Goal: Information Seeking & Learning: Learn about a topic

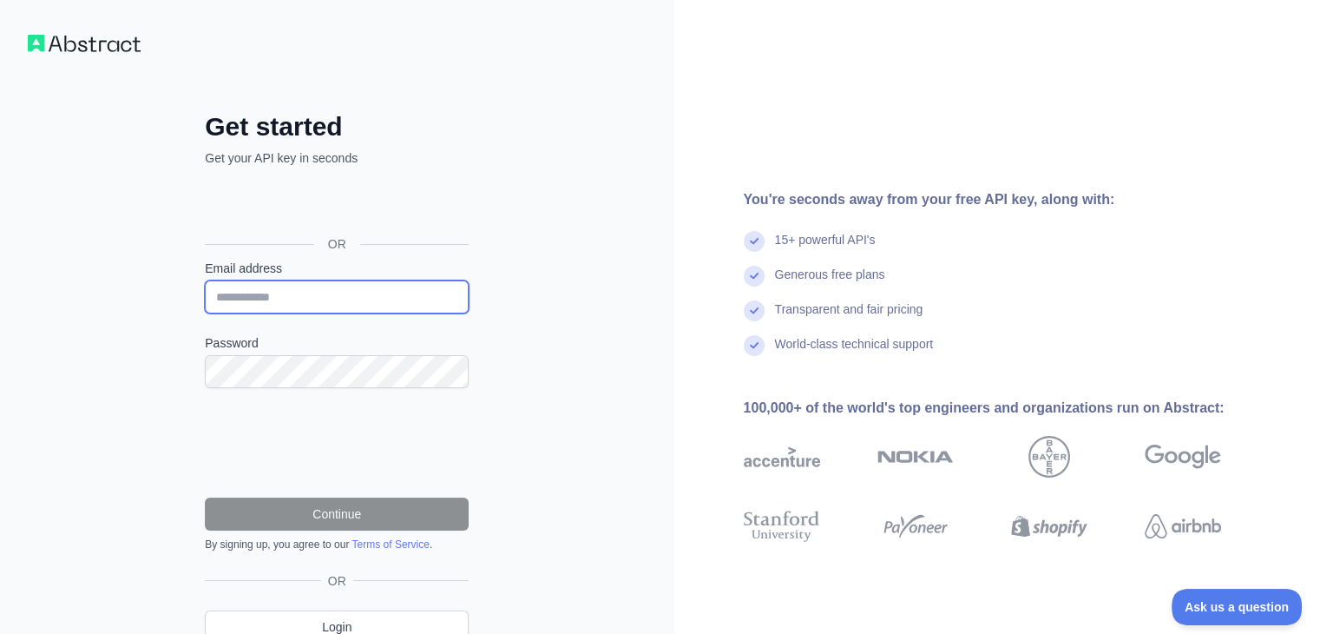
click at [310, 293] on input "Email address" at bounding box center [337, 296] width 264 height 33
click at [373, 384] on form "Email address Password Continue By signing up, you agree to our Terms of Servic…" at bounding box center [337, 406] width 264 height 292
type input "**********"
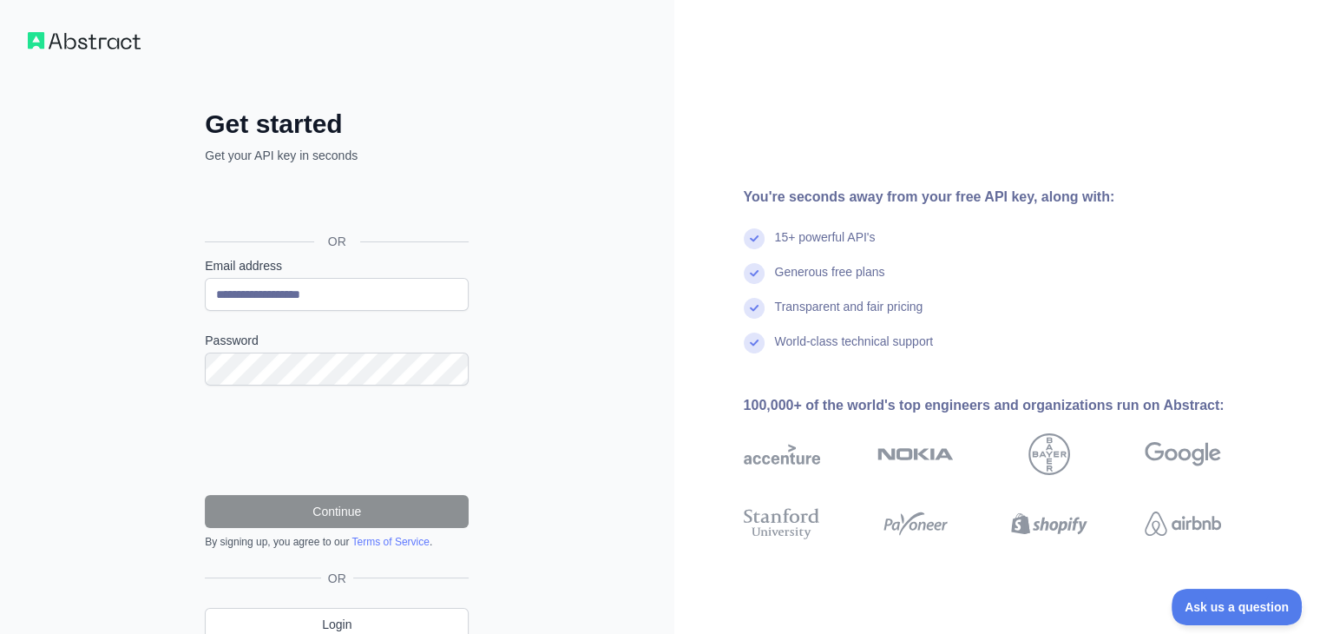
scroll to position [1, 0]
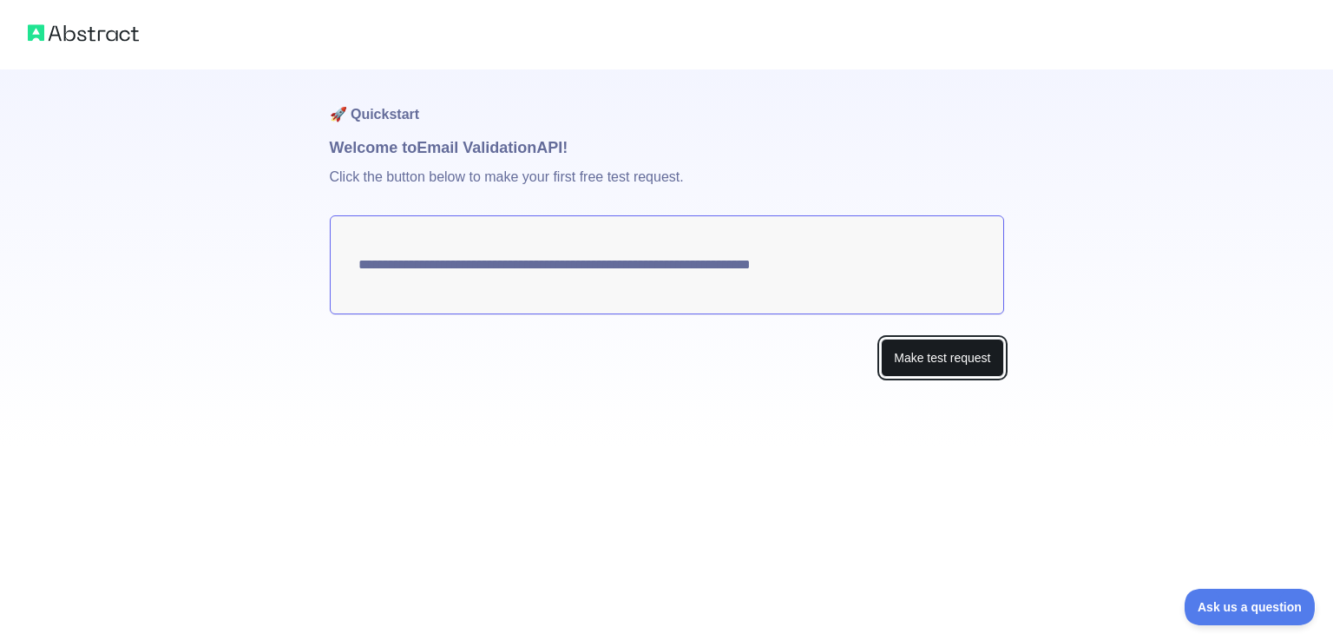
click at [962, 350] on button "Make test request" at bounding box center [942, 358] width 122 height 39
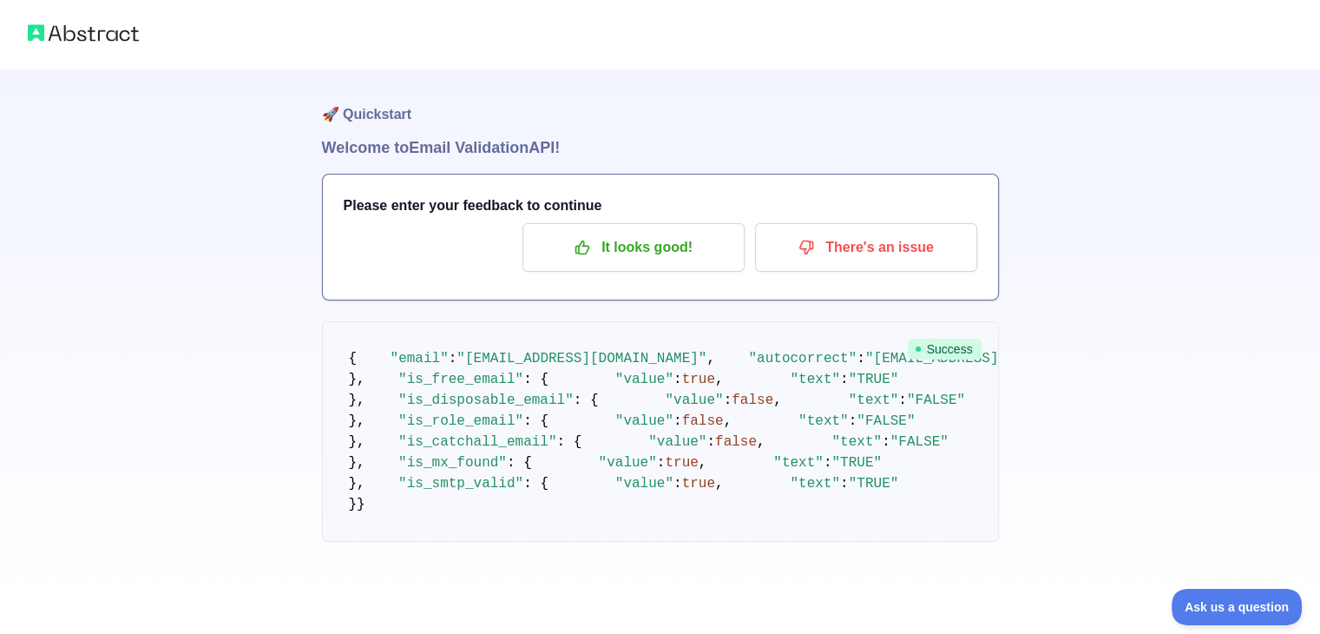
click at [962, 350] on span "Success" at bounding box center [945, 349] width 74 height 21
click at [433, 216] on div "Please enter your feedback to continue It looks good! There's an issue" at bounding box center [660, 236] width 675 height 125
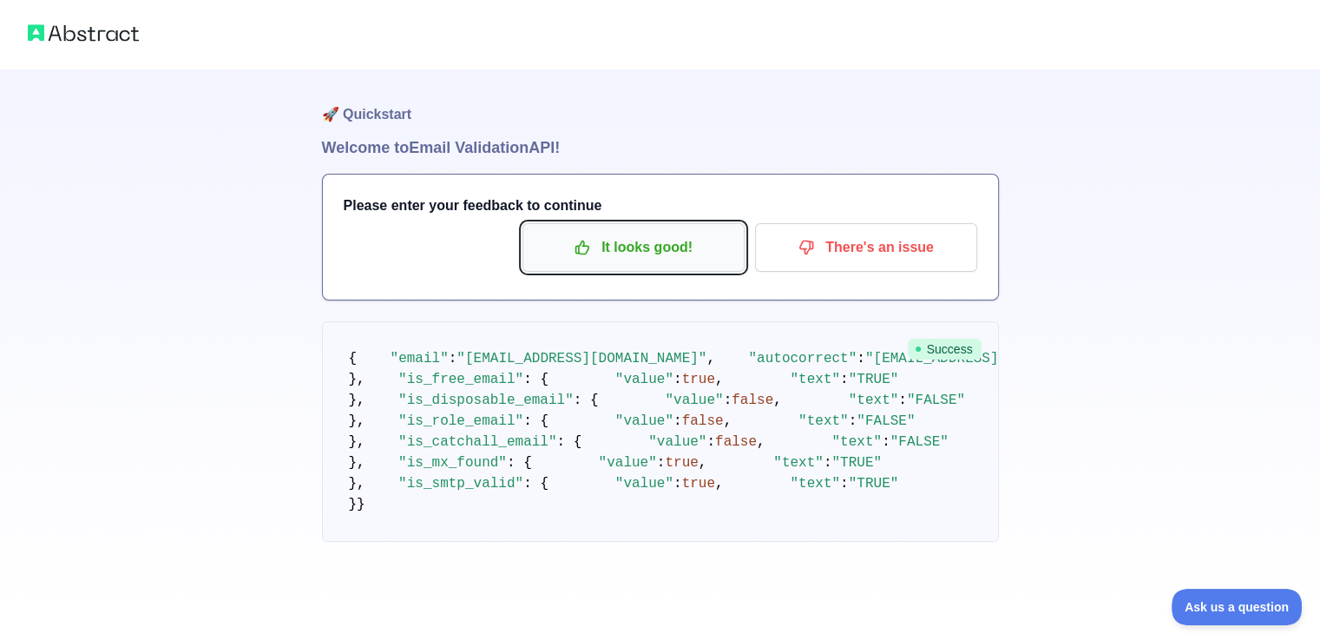
click at [714, 241] on p "It looks good!" at bounding box center [634, 248] width 196 height 30
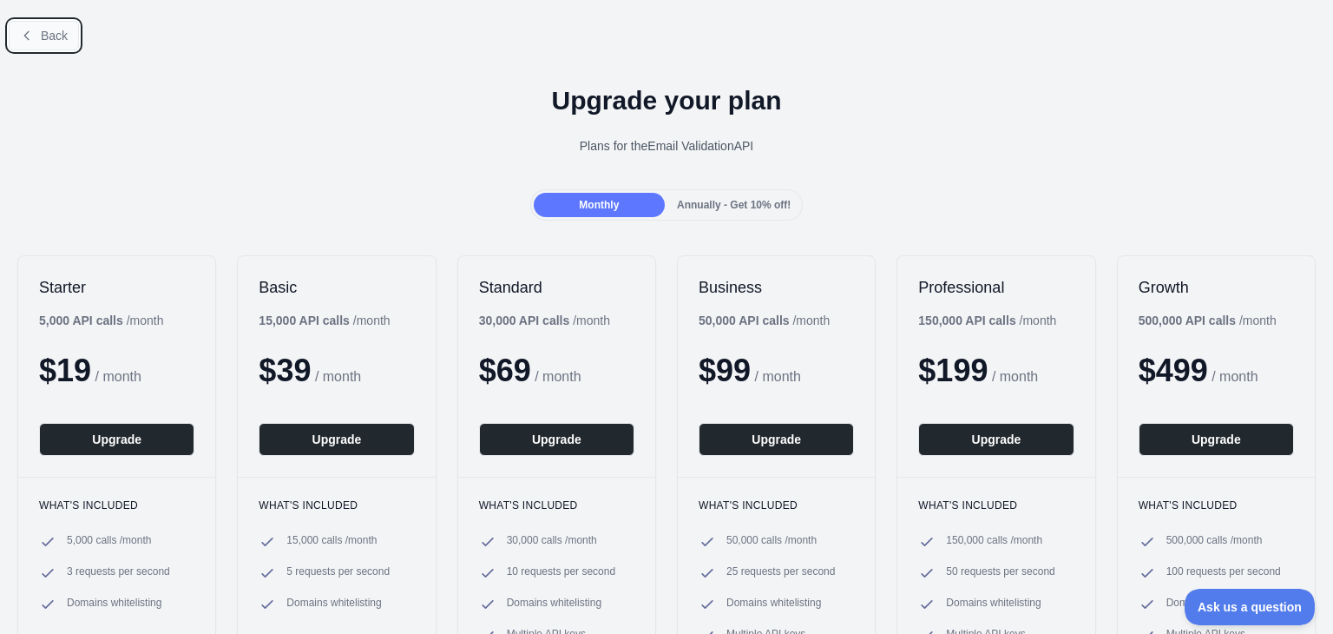
click at [69, 41] on button "Back" at bounding box center [44, 36] width 70 height 30
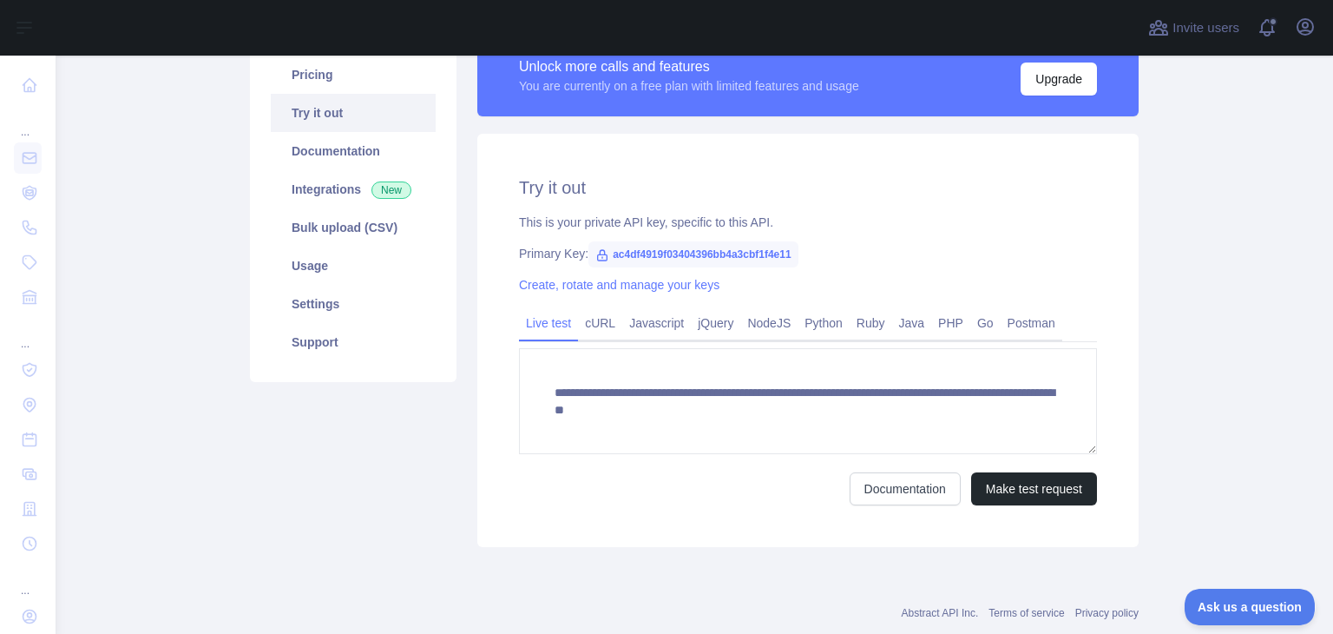
scroll to position [172, 0]
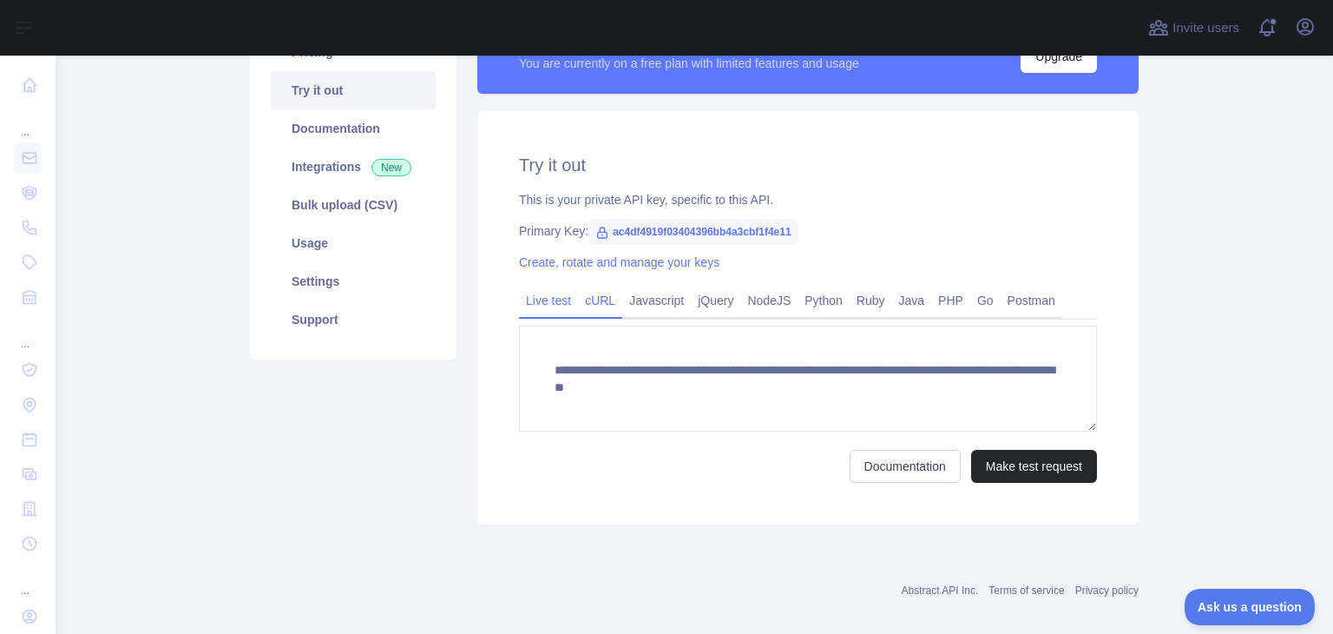
click at [601, 296] on link "cURL" at bounding box center [600, 300] width 44 height 28
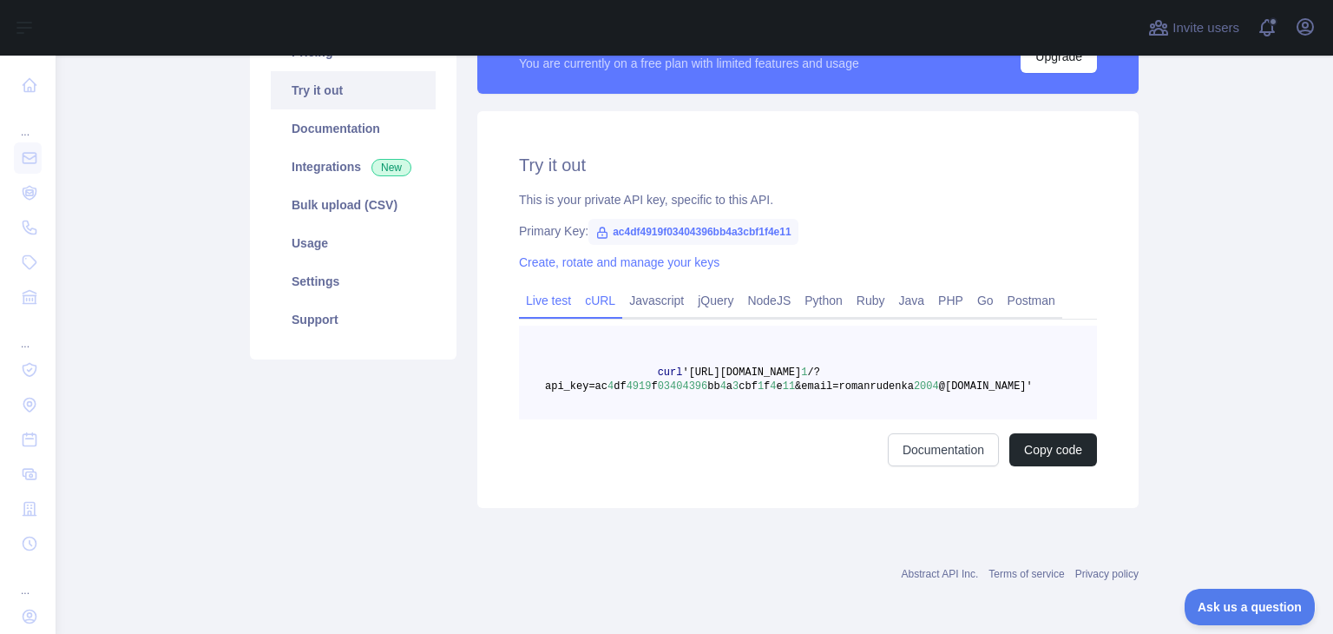
click at [538, 312] on link "Live test" at bounding box center [548, 300] width 59 height 28
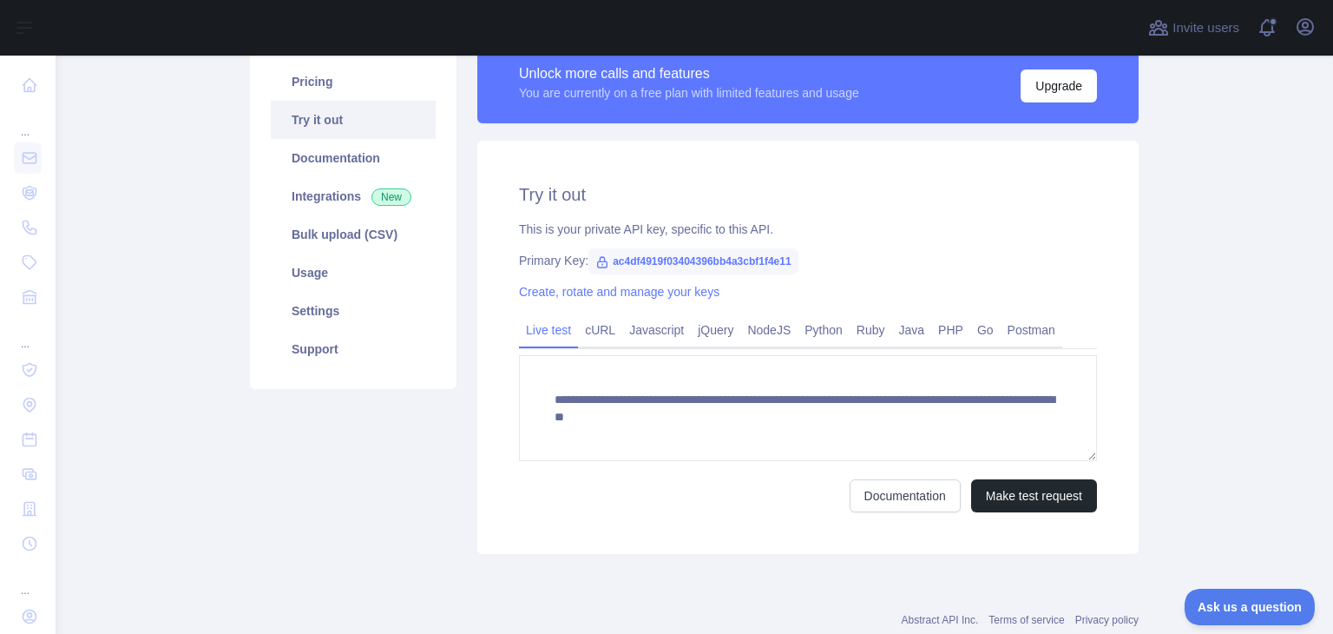
scroll to position [149, 0]
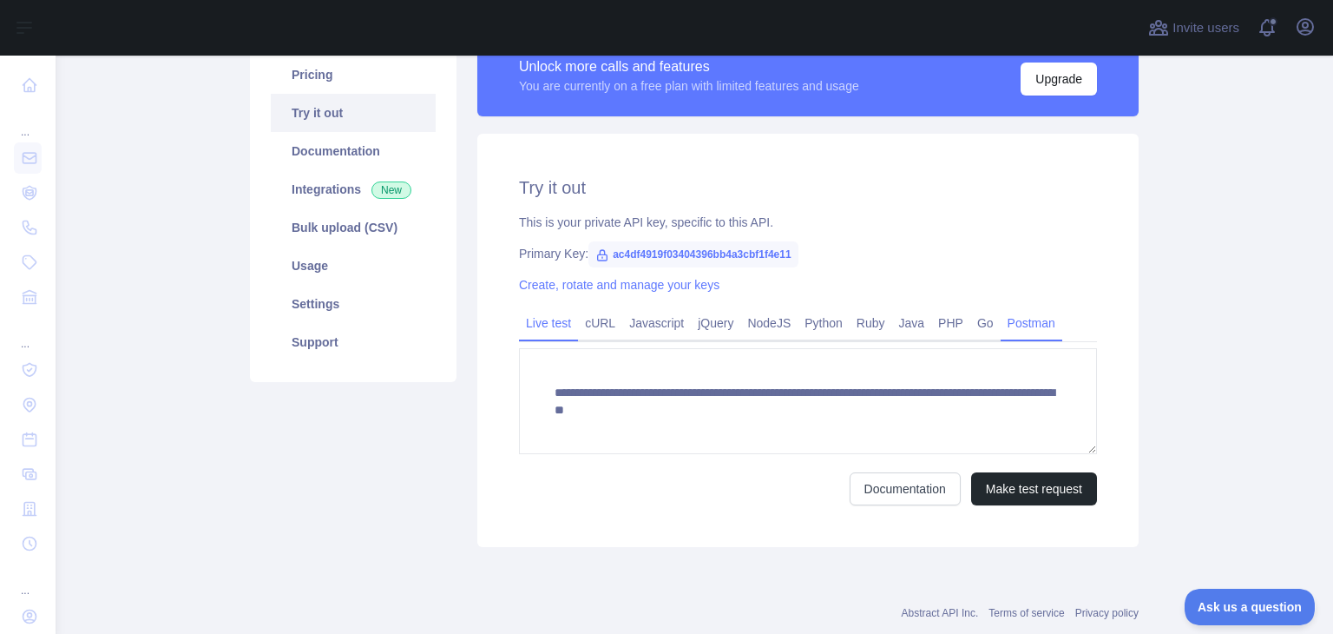
click at [1001, 331] on link "Postman" at bounding box center [1032, 323] width 62 height 28
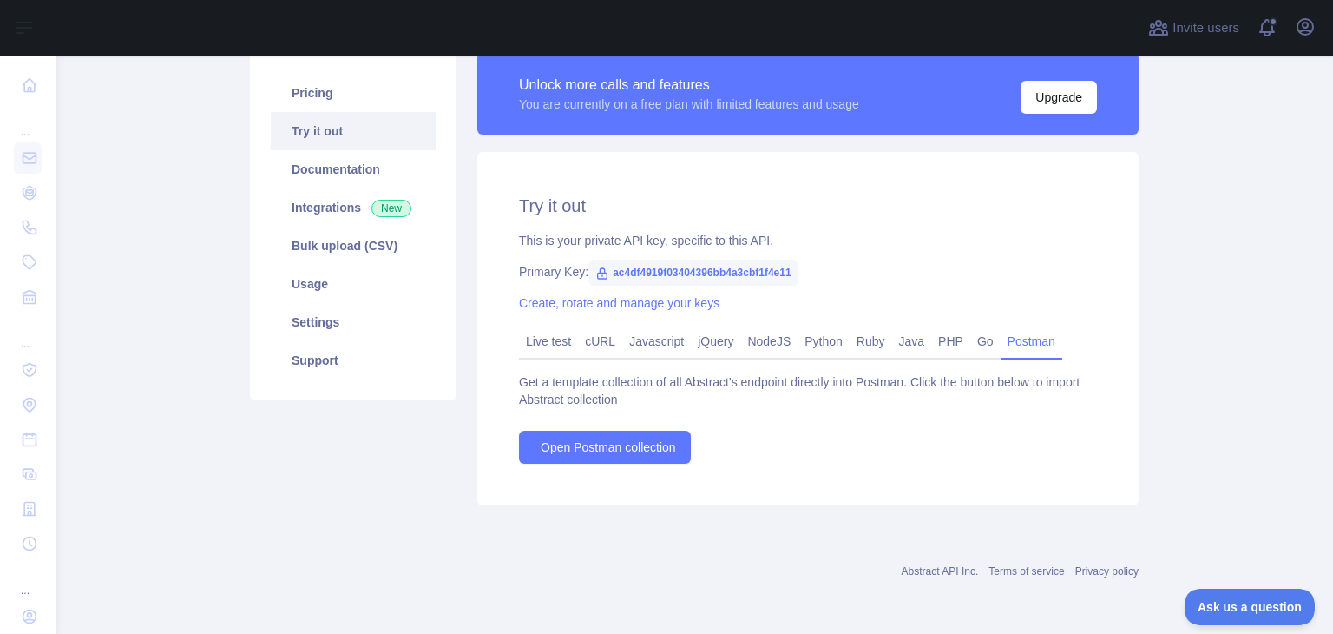
scroll to position [132, 0]
click at [892, 341] on link "Java" at bounding box center [912, 341] width 40 height 28
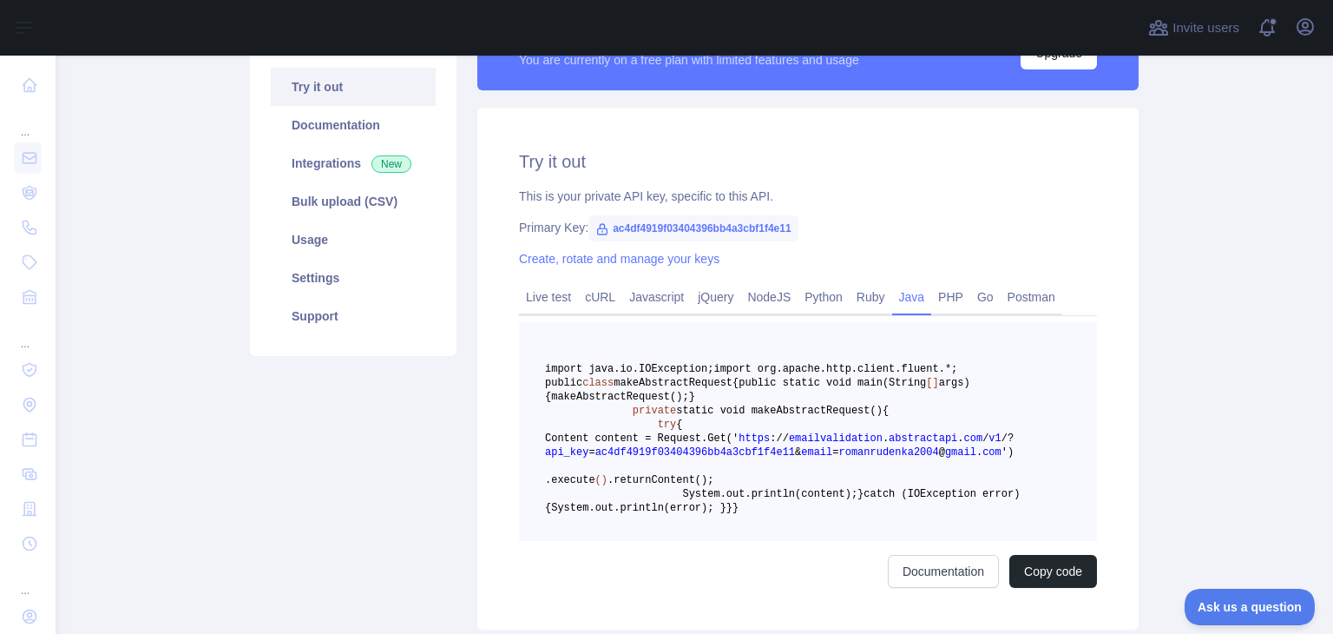
scroll to position [0, 0]
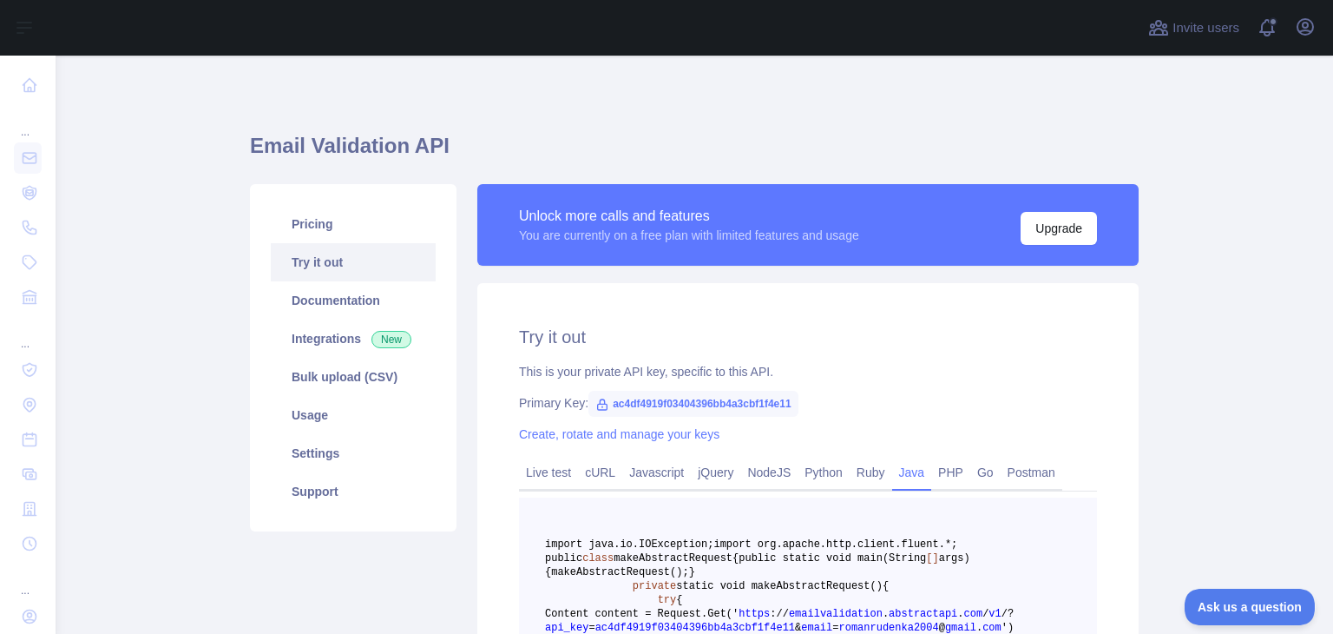
click at [648, 397] on span "ac4df4919f03404396bb4a3cbf1f4e11" at bounding box center [692, 404] width 209 height 26
copy span "ac4df4919f03404396bb4a3cbf1f4e11"
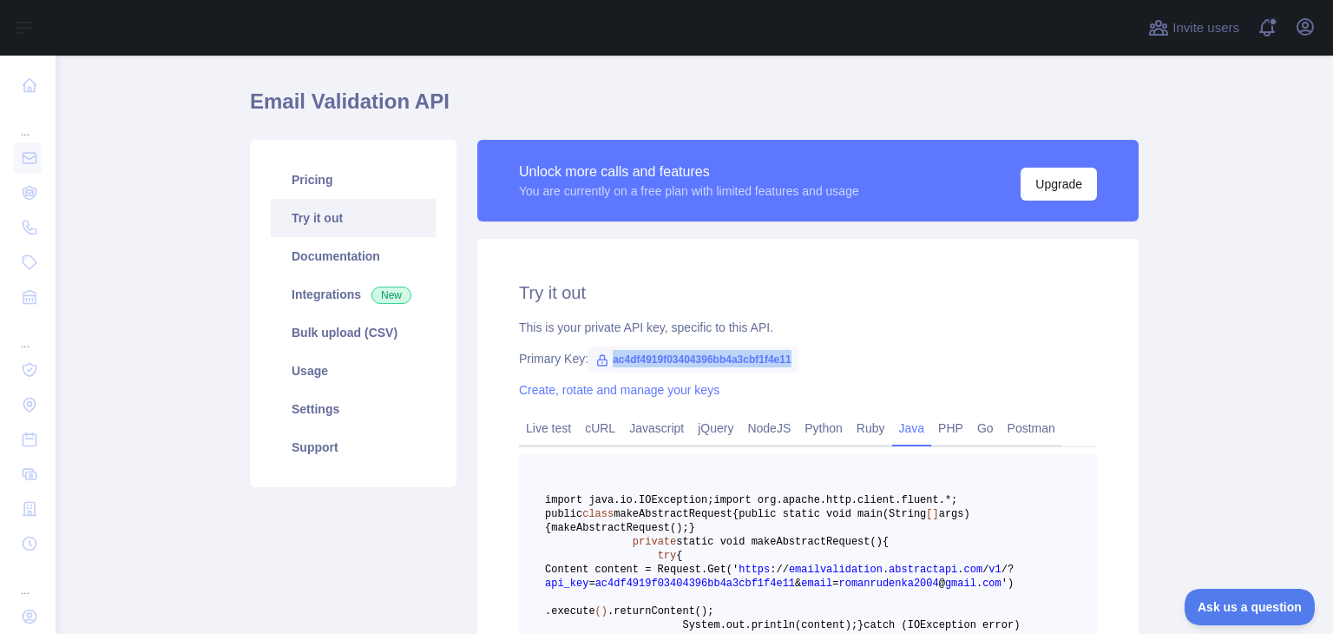
scroll to position [38, 0]
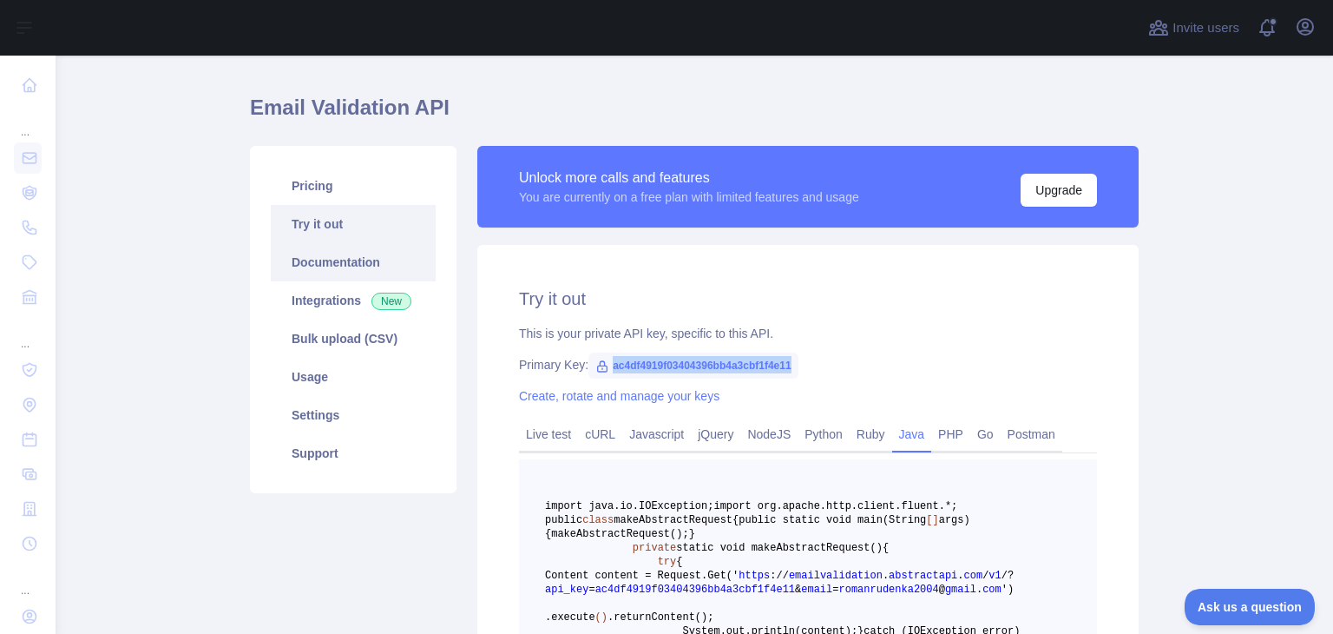
click at [388, 251] on link "Documentation" at bounding box center [353, 262] width 165 height 38
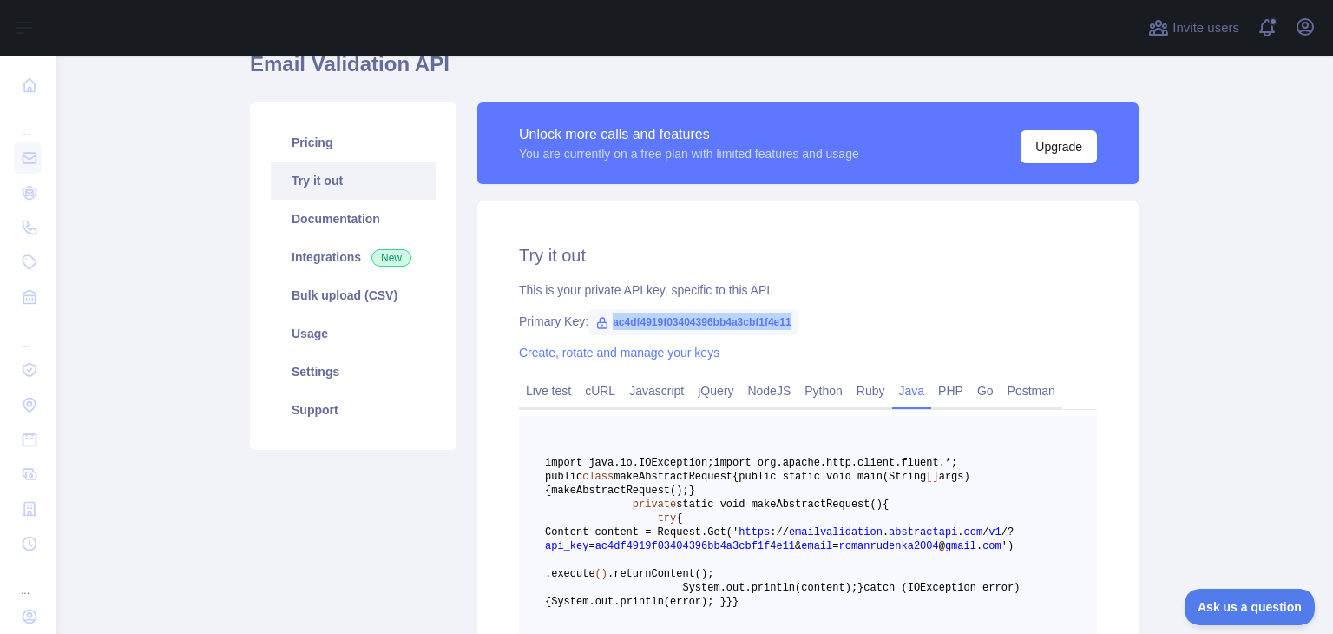
scroll to position [0, 0]
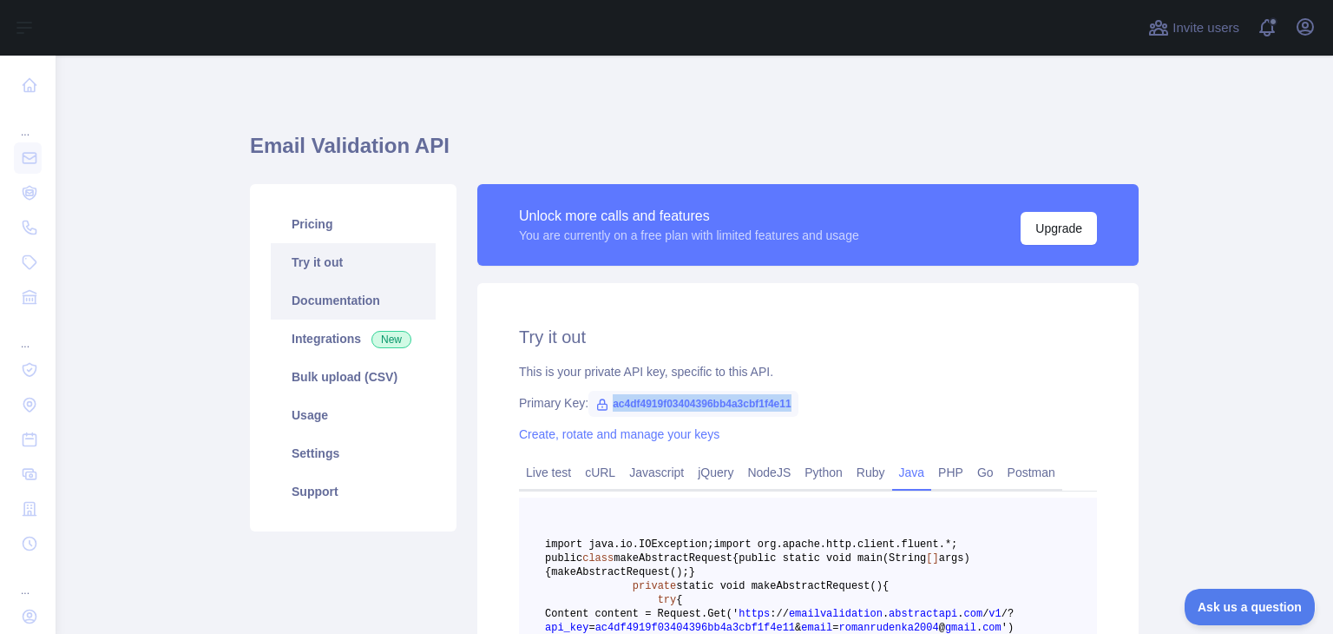
click at [332, 296] on link "Documentation" at bounding box center [353, 300] width 165 height 38
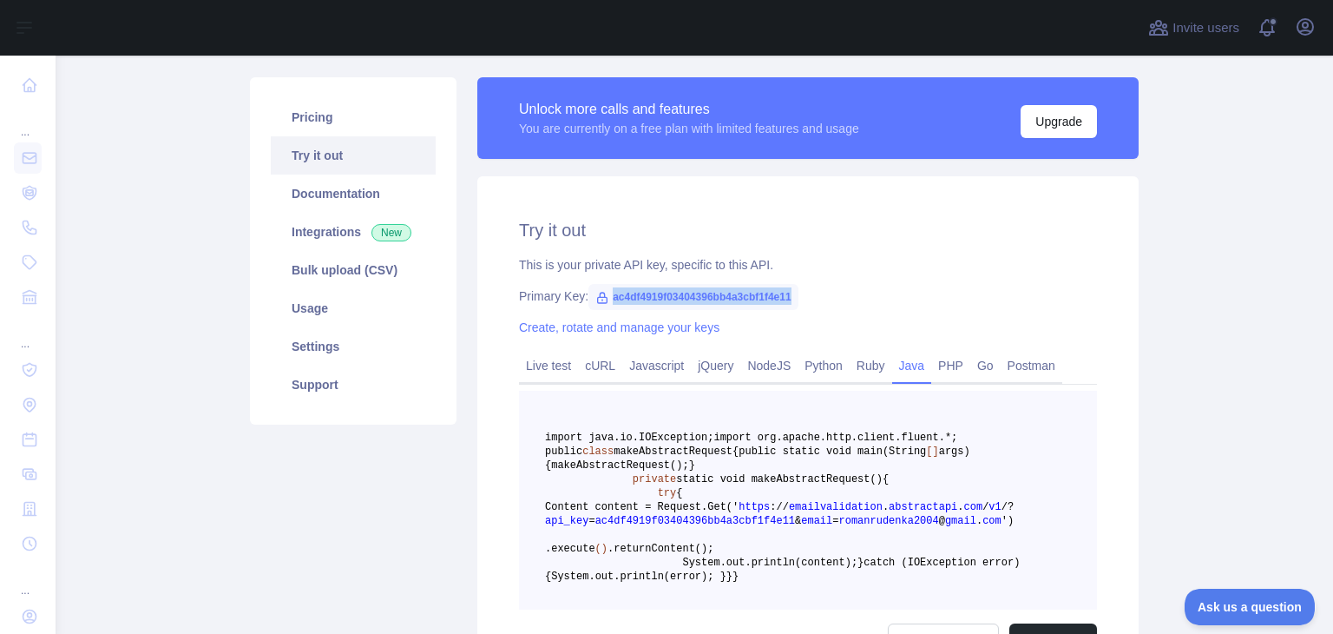
scroll to position [87, 0]
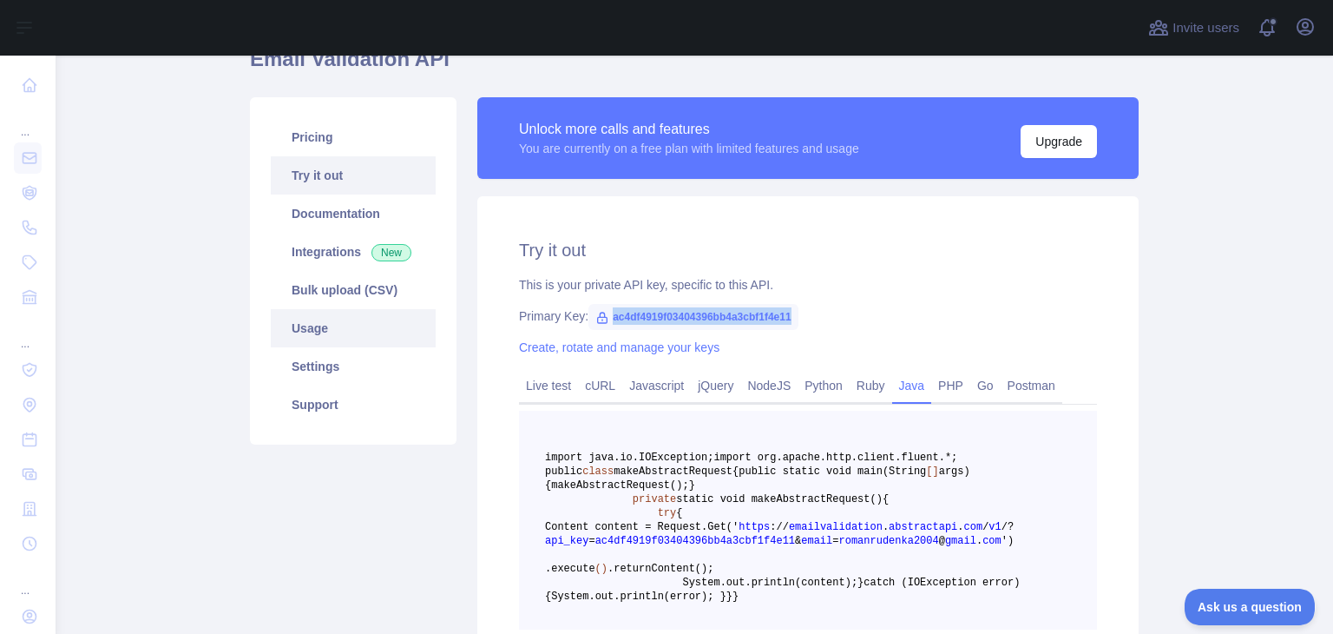
click at [330, 323] on link "Usage" at bounding box center [353, 328] width 165 height 38
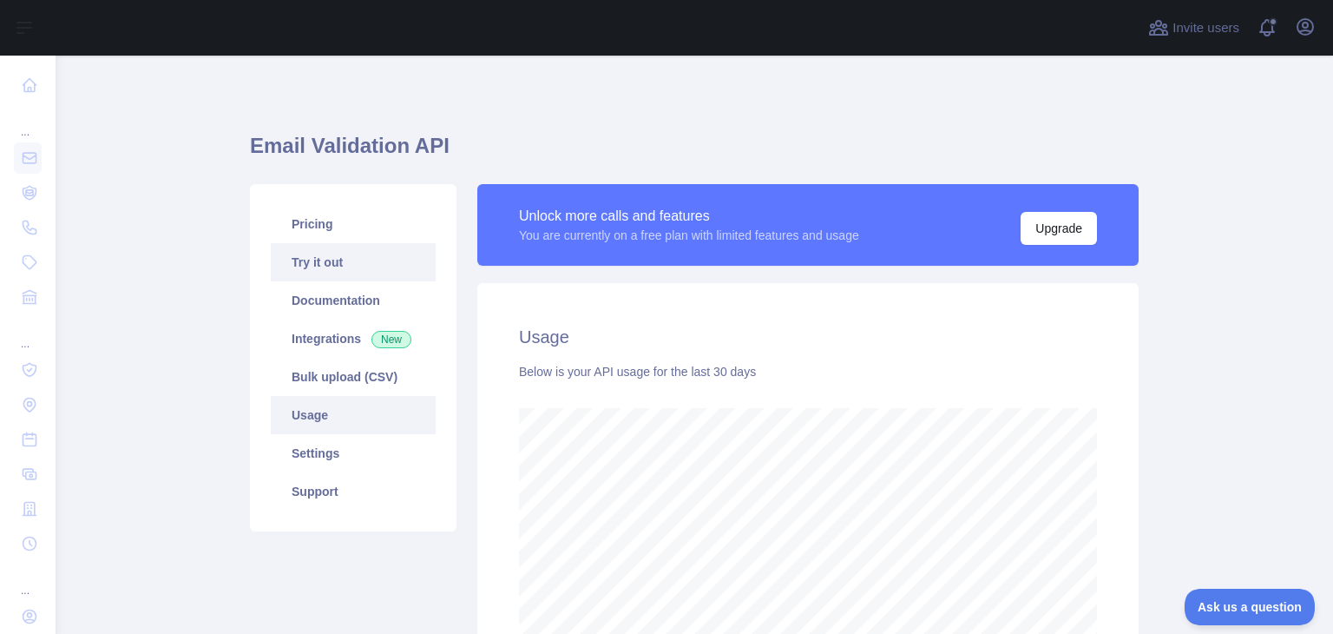
click at [312, 249] on link "Try it out" at bounding box center [353, 262] width 165 height 38
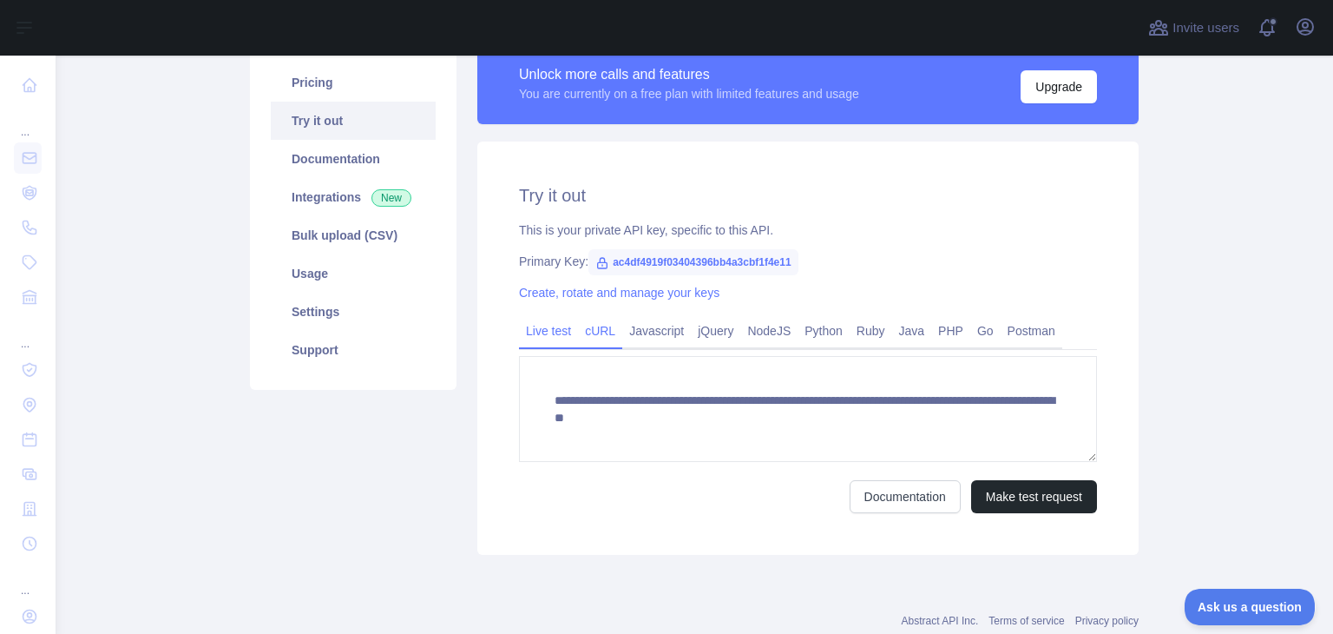
scroll to position [142, 0]
click at [594, 323] on link "cURL" at bounding box center [600, 330] width 44 height 28
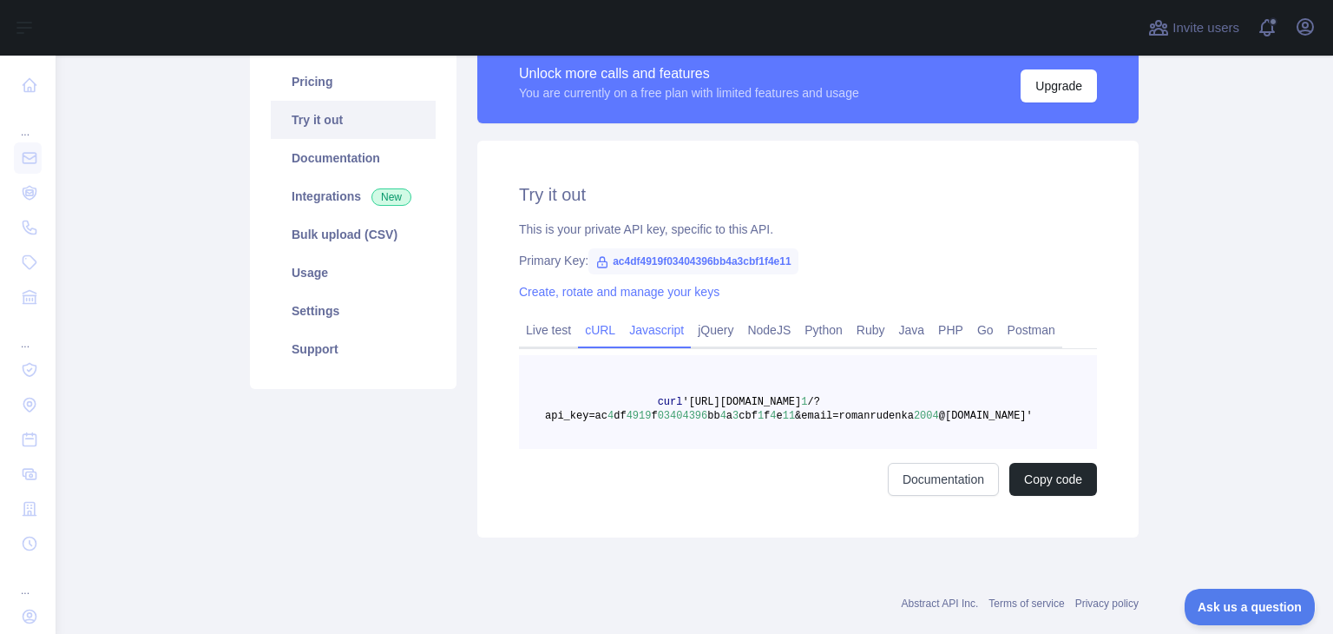
click at [640, 330] on link "Javascript" at bounding box center [656, 330] width 69 height 28
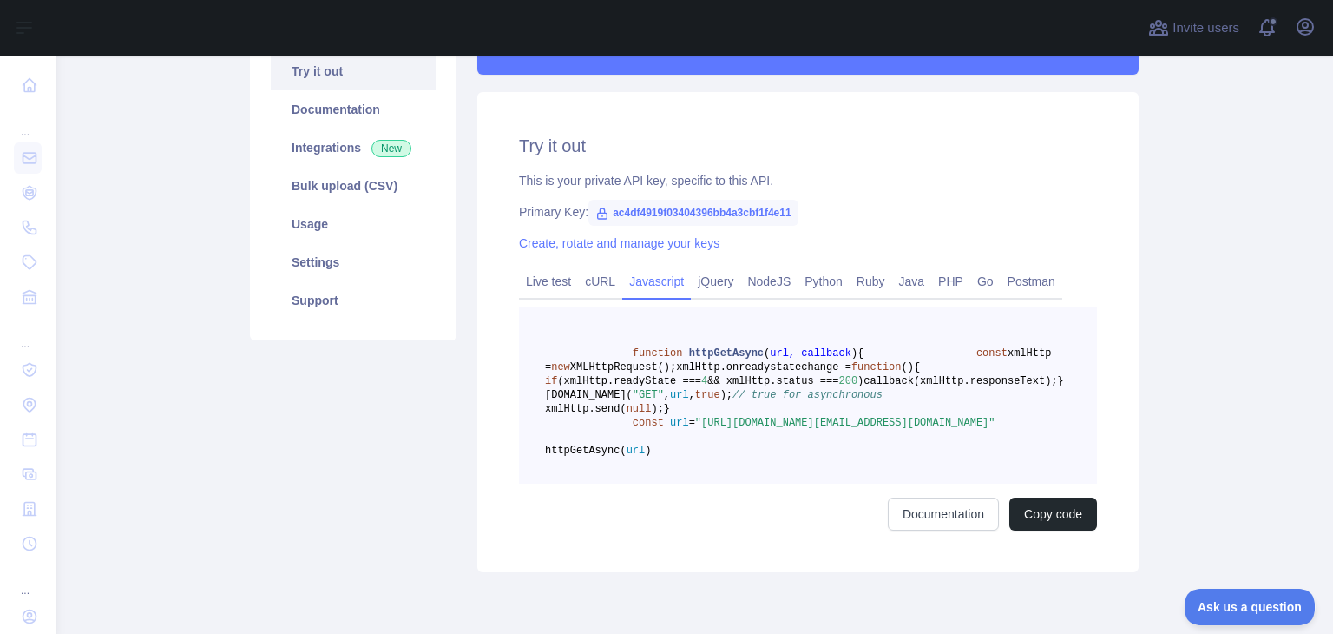
scroll to position [193, 0]
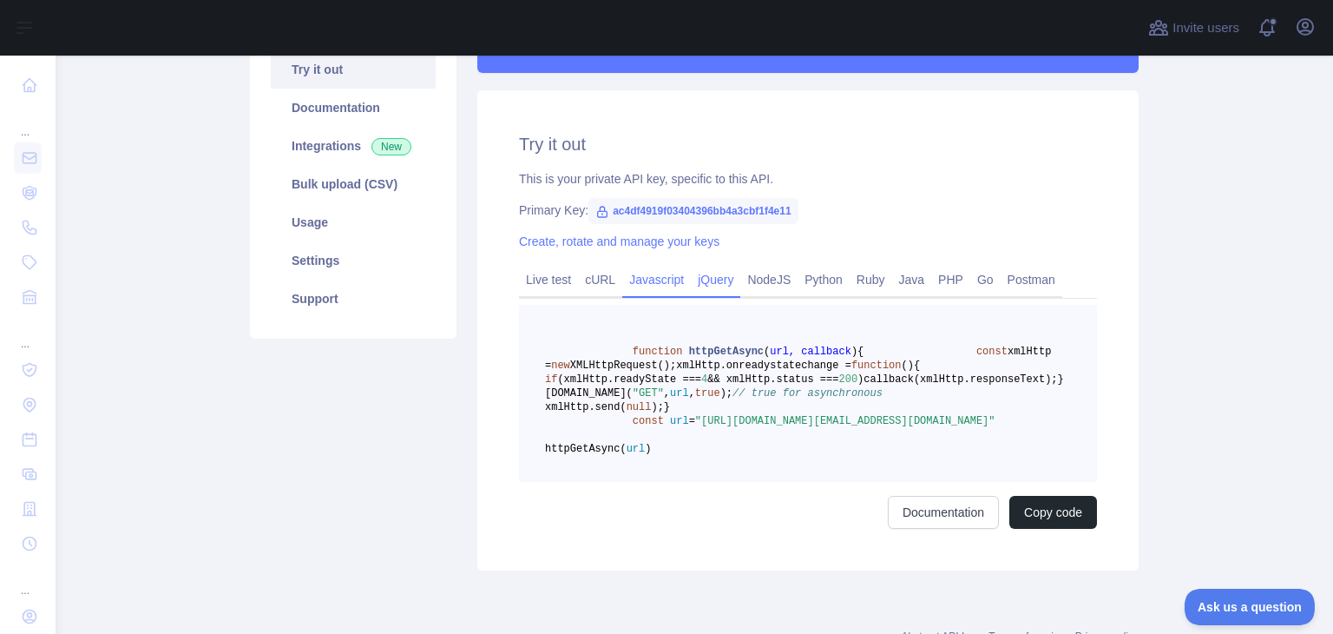
click at [691, 272] on link "jQuery" at bounding box center [715, 280] width 49 height 28
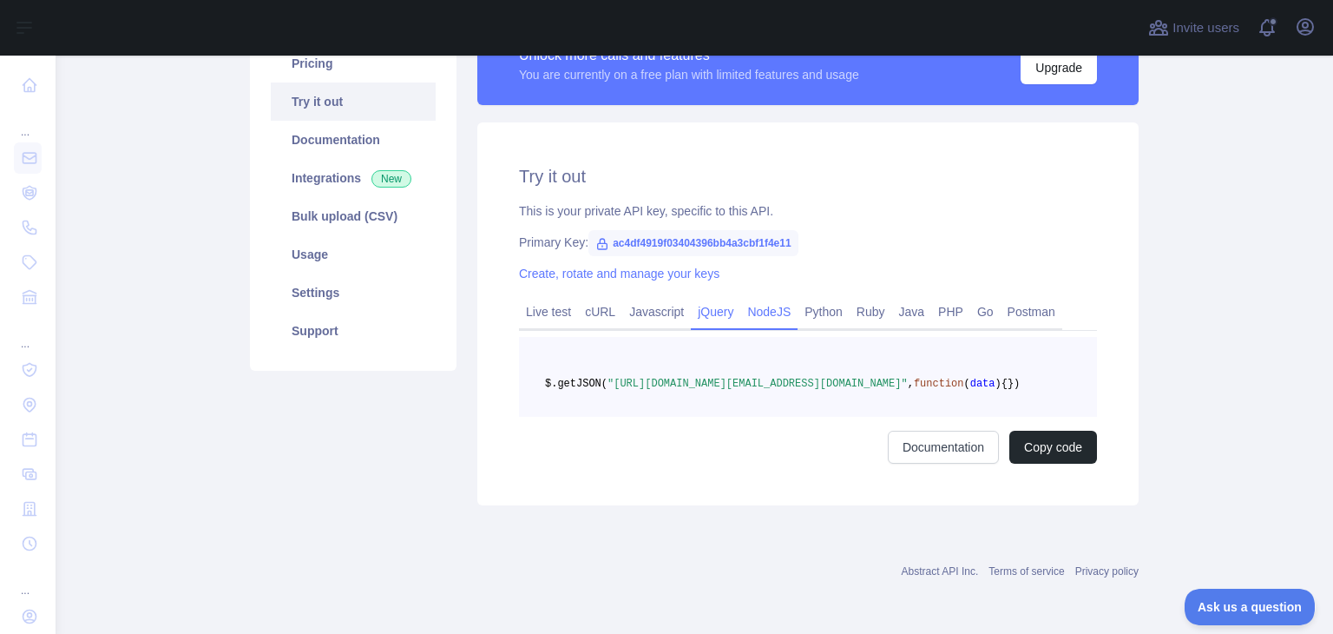
click at [740, 298] on link "NodeJS" at bounding box center [768, 312] width 57 height 28
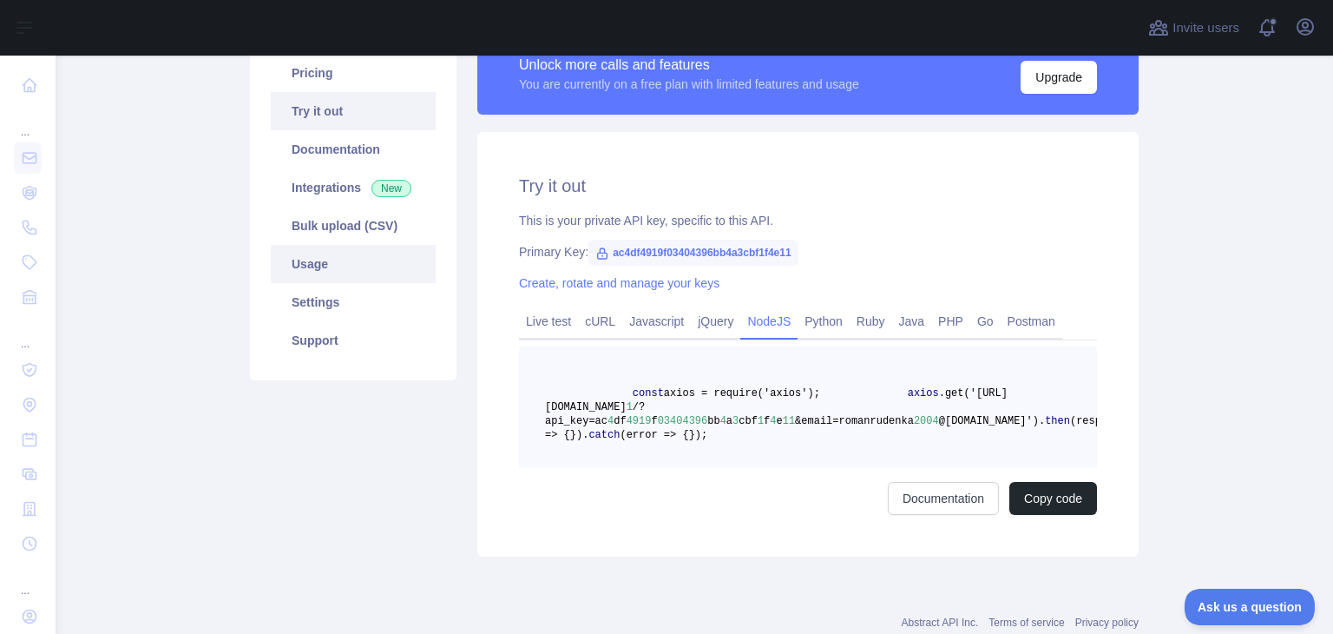
scroll to position [92, 0]
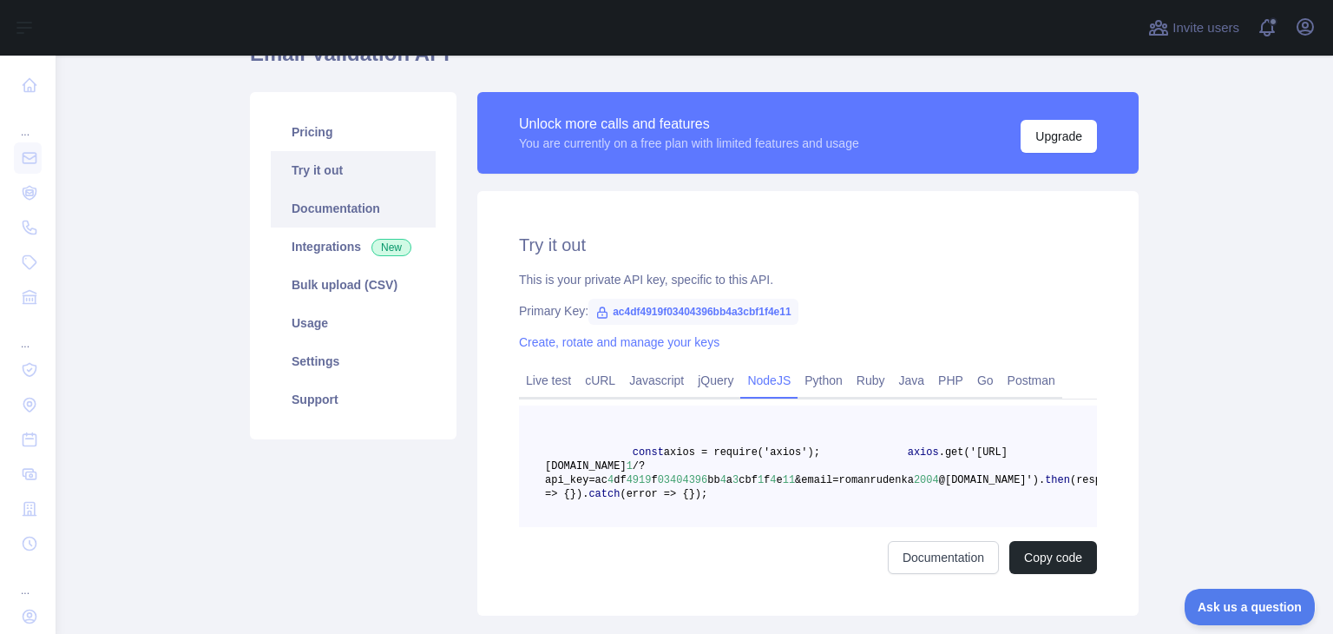
click at [323, 201] on link "Documentation" at bounding box center [353, 208] width 165 height 38
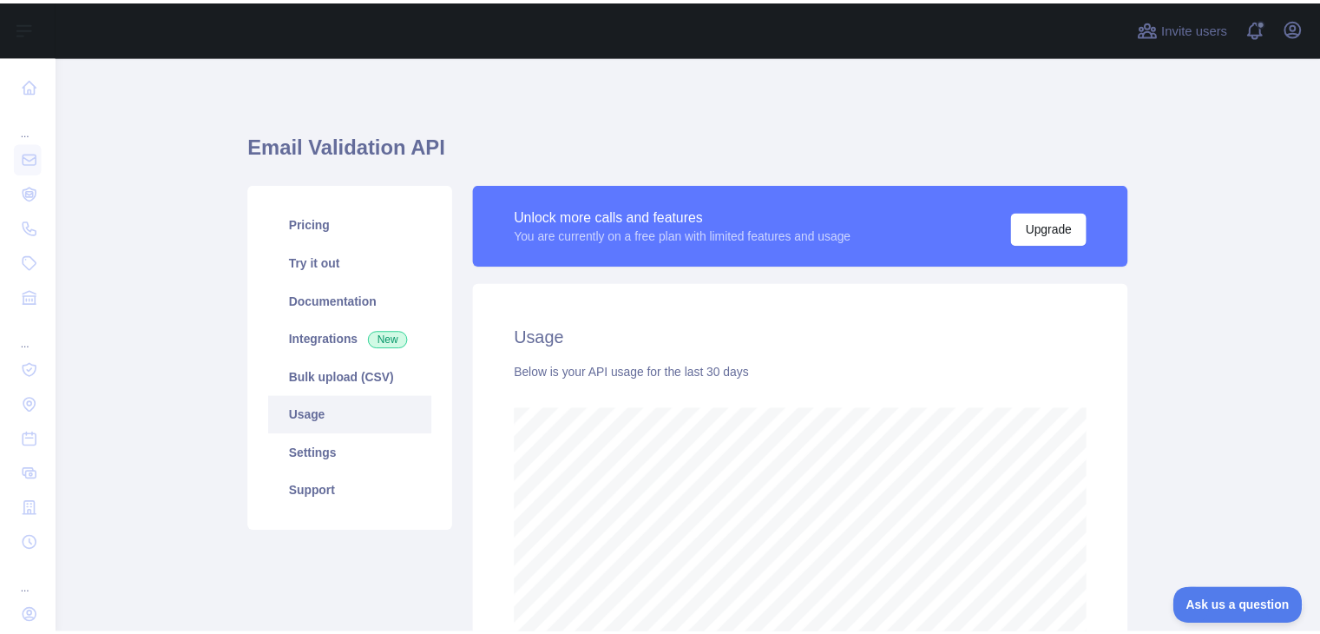
scroll to position [577, 1264]
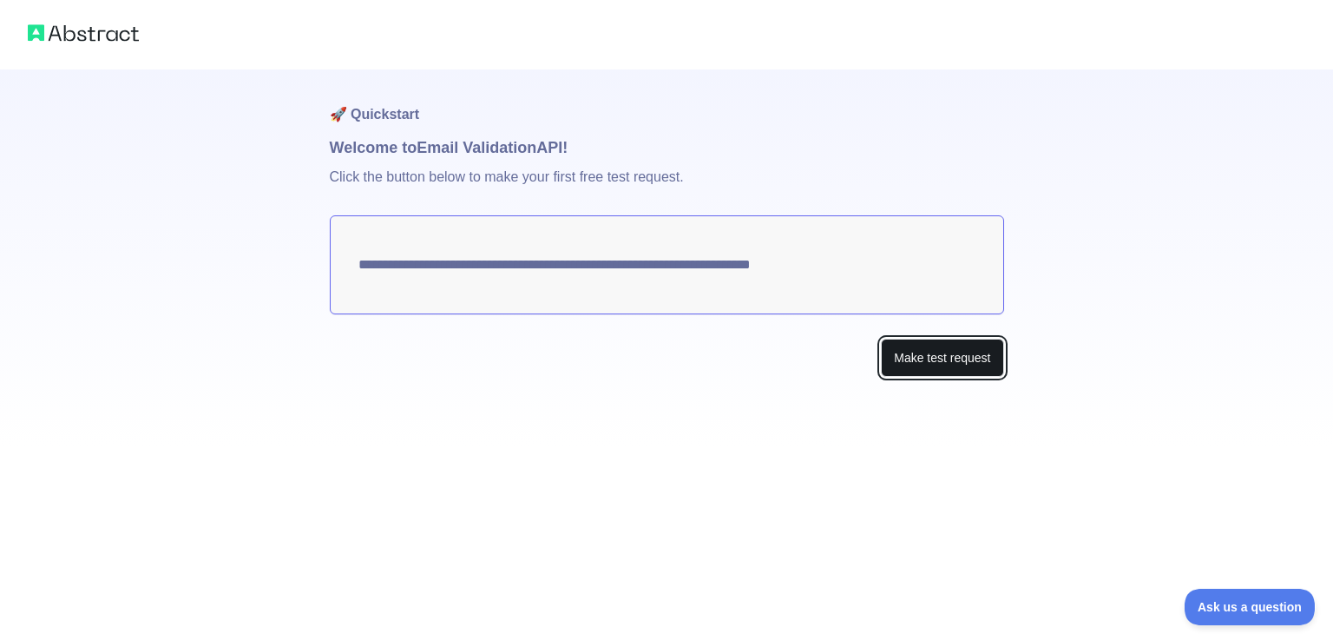
click at [972, 352] on button "Make test request" at bounding box center [942, 358] width 122 height 39
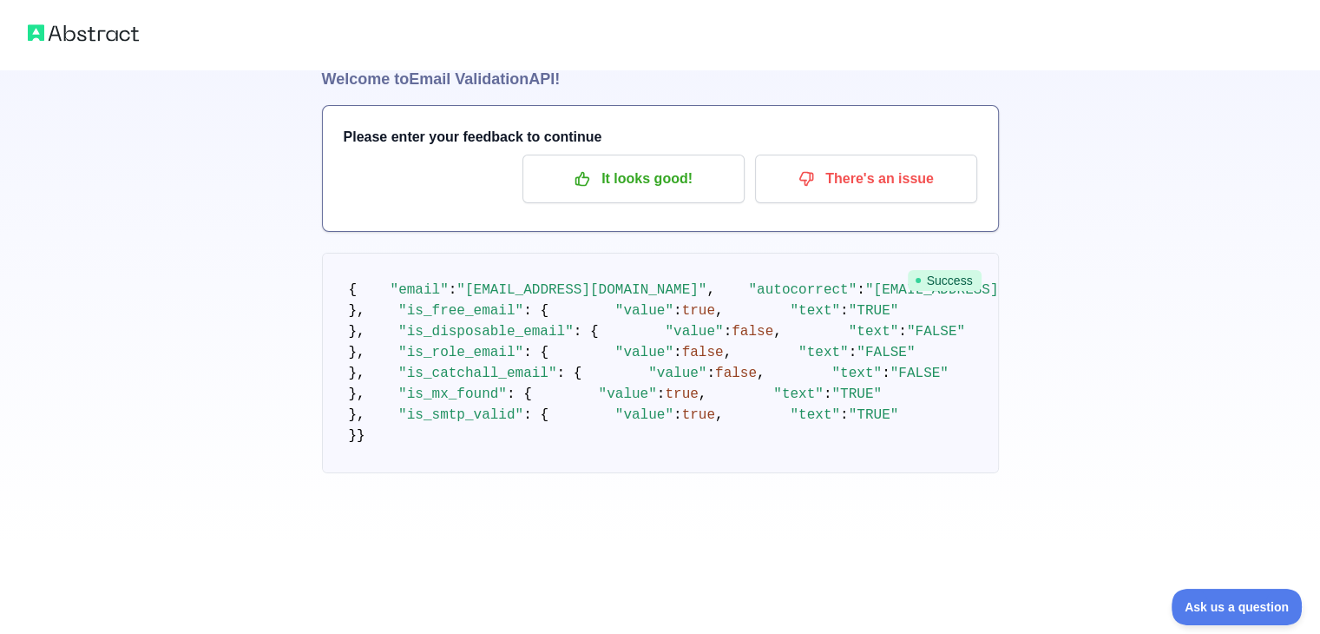
scroll to position [224, 0]
copy span "DELIVERABLE"
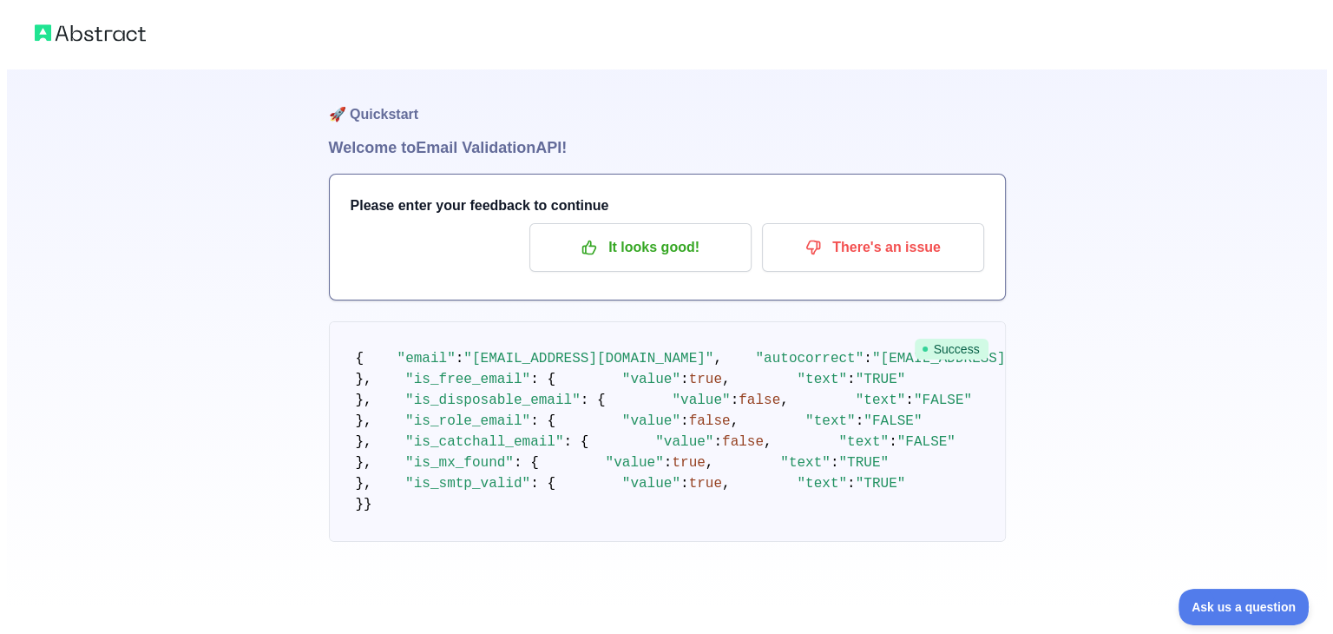
scroll to position [0, 0]
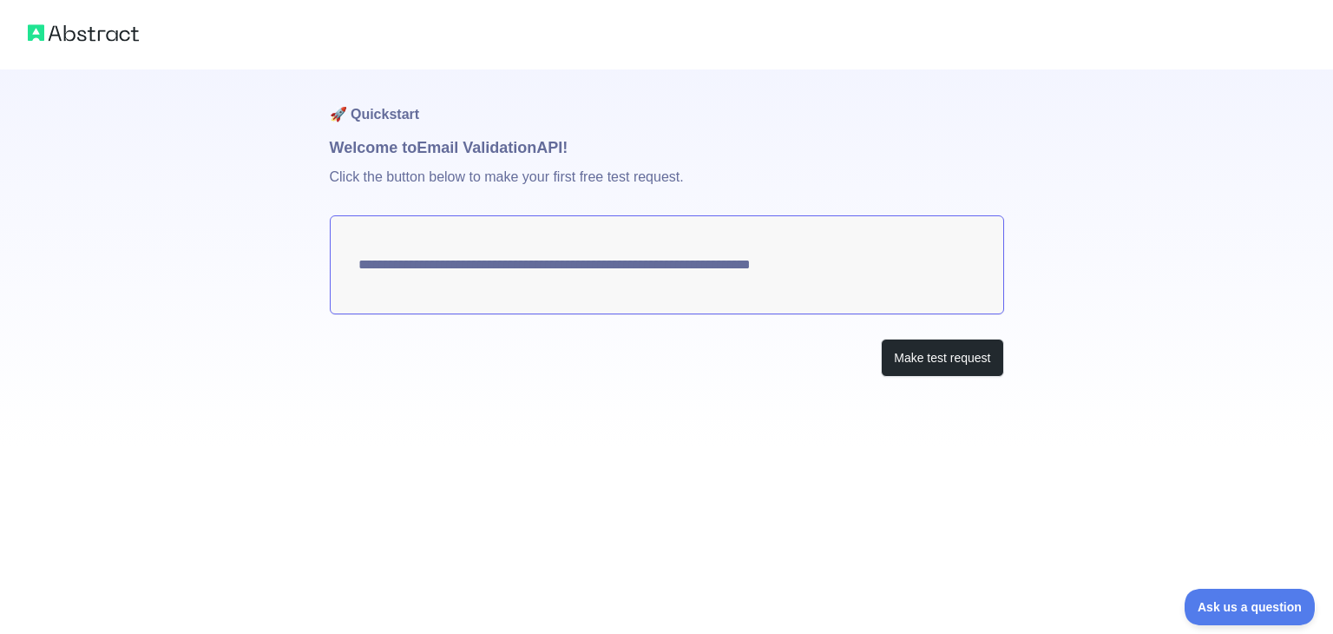
click at [1048, 105] on div "**********" at bounding box center [666, 223] width 1333 height 446
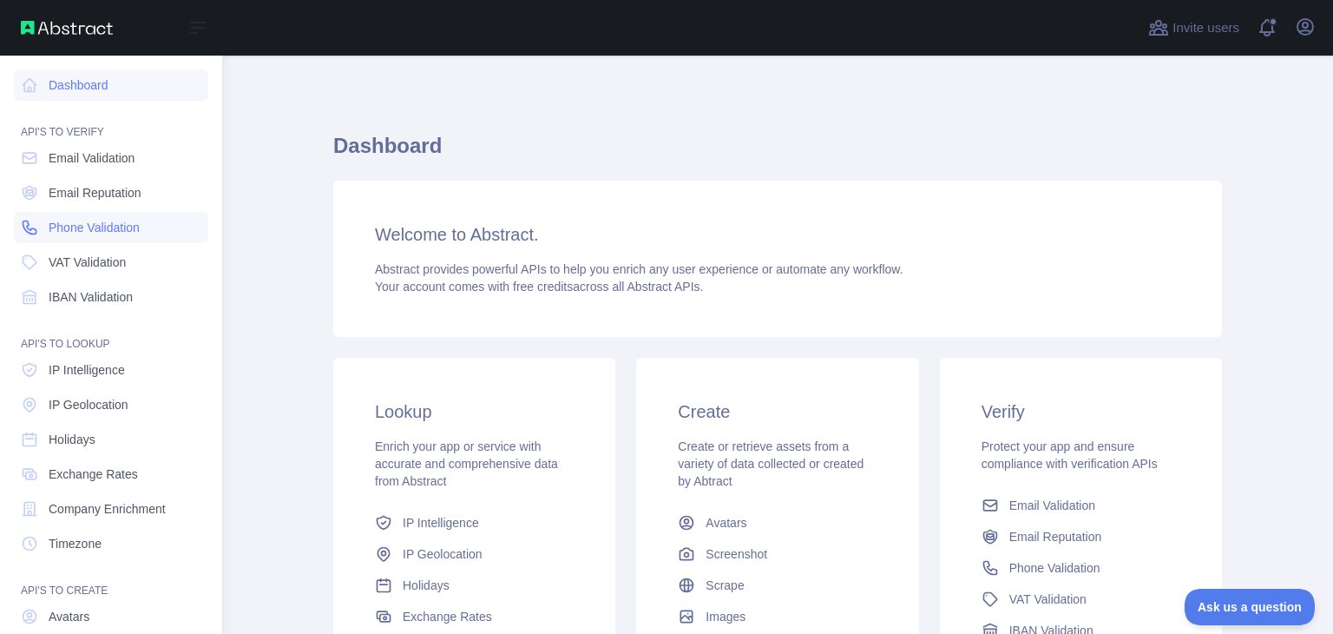
click at [108, 233] on span "Phone Validation" at bounding box center [94, 227] width 91 height 17
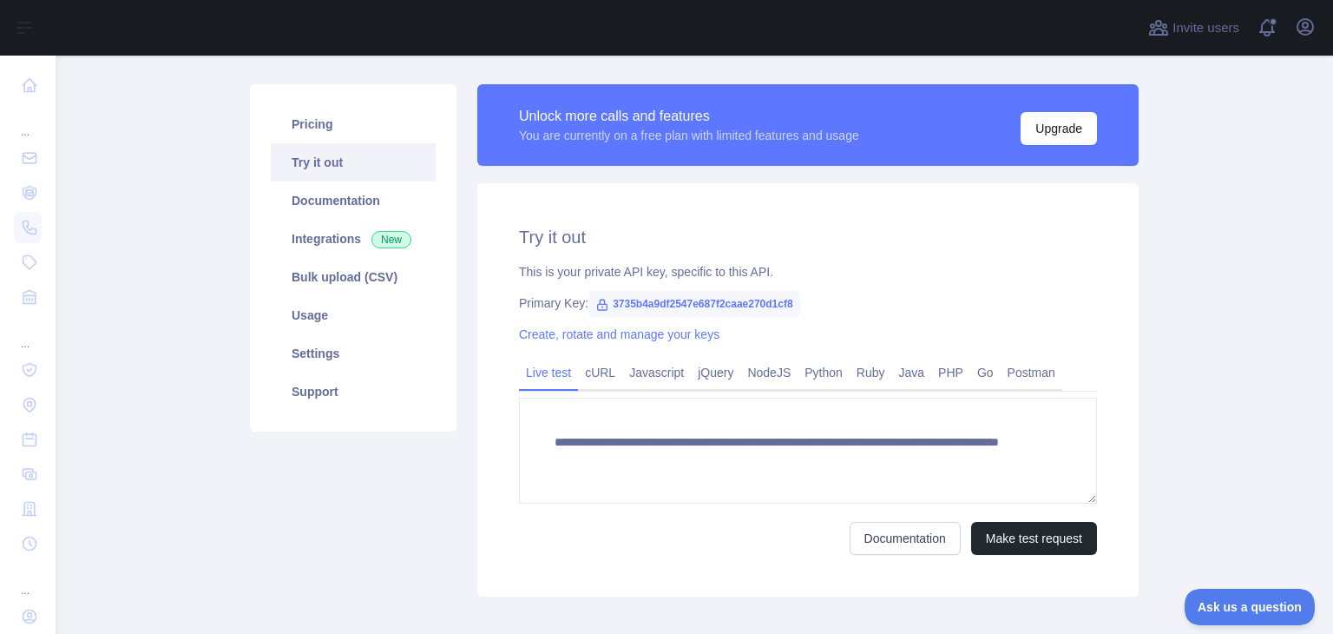
scroll to position [98, 0]
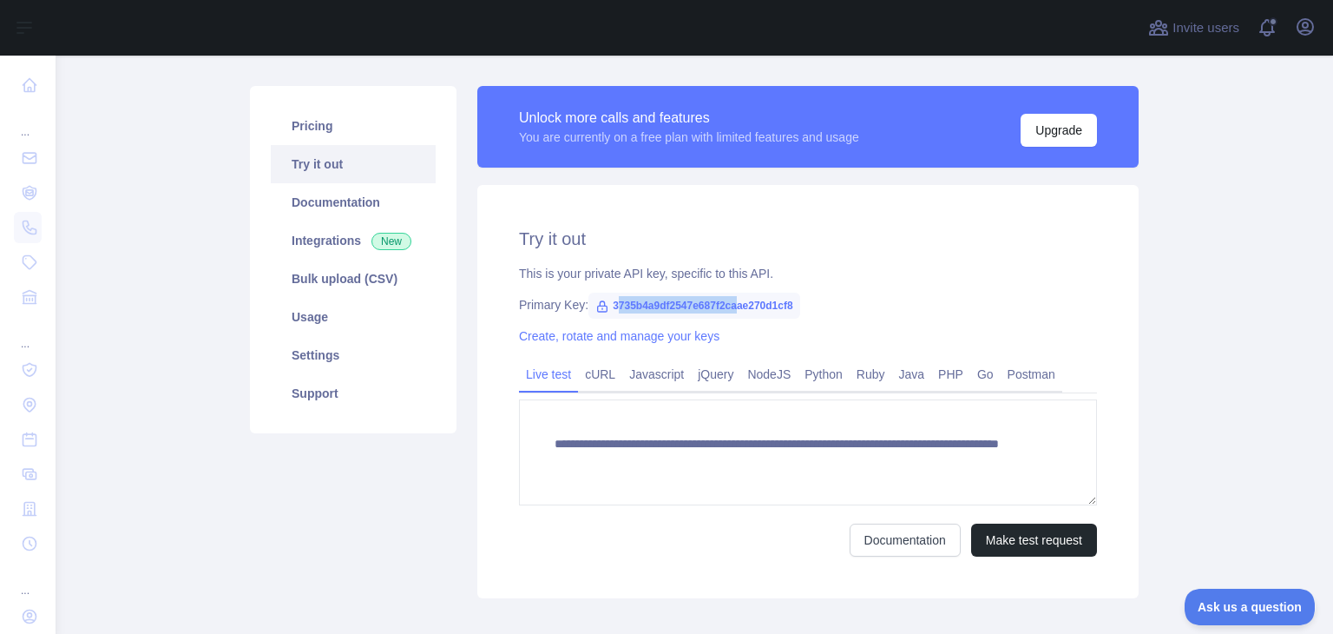
drag, startPoint x: 606, startPoint y: 306, endPoint x: 727, endPoint y: 293, distance: 122.3
click at [727, 293] on span "3735b4a9df2547e687f2caae270d1cf8" at bounding box center [694, 306] width 212 height 26
click at [778, 309] on span "3735b4a9df2547e687f2caae270d1cf8" at bounding box center [694, 306] width 212 height 26
drag, startPoint x: 784, startPoint y: 306, endPoint x: 592, endPoint y: 306, distance: 191.8
click at [592, 306] on span "3735b4a9df2547e687f2caae270d1cf8" at bounding box center [694, 306] width 212 height 26
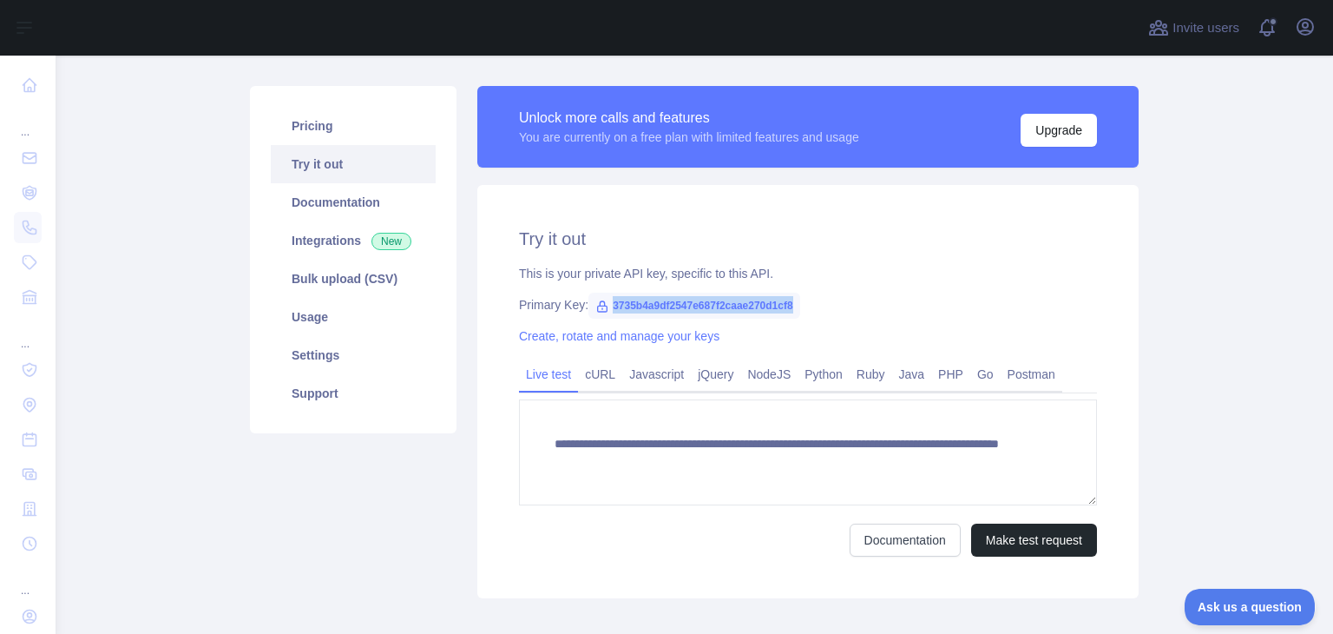
copy span "3735b4a9df2547e687f2caae270d1cf8"
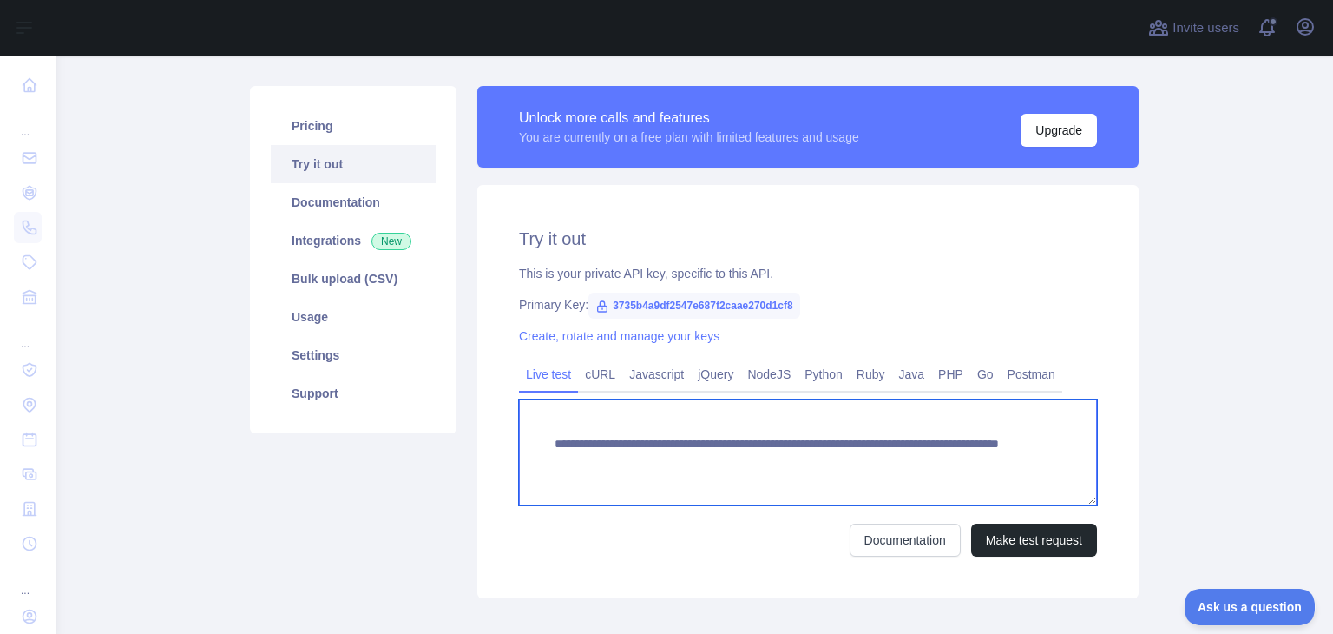
drag, startPoint x: 549, startPoint y: 441, endPoint x: 786, endPoint y: 450, distance: 237.1
click at [786, 450] on textarea "**********" at bounding box center [808, 452] width 578 height 106
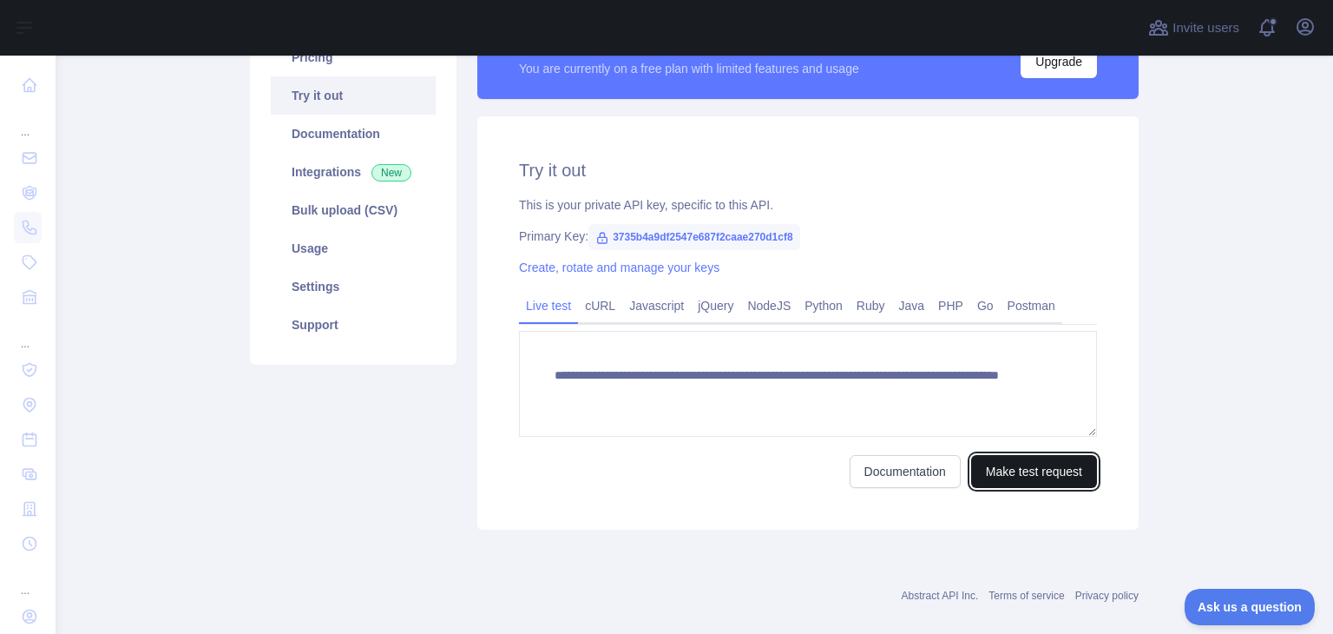
click at [1023, 473] on button "Make test request" at bounding box center [1034, 471] width 126 height 33
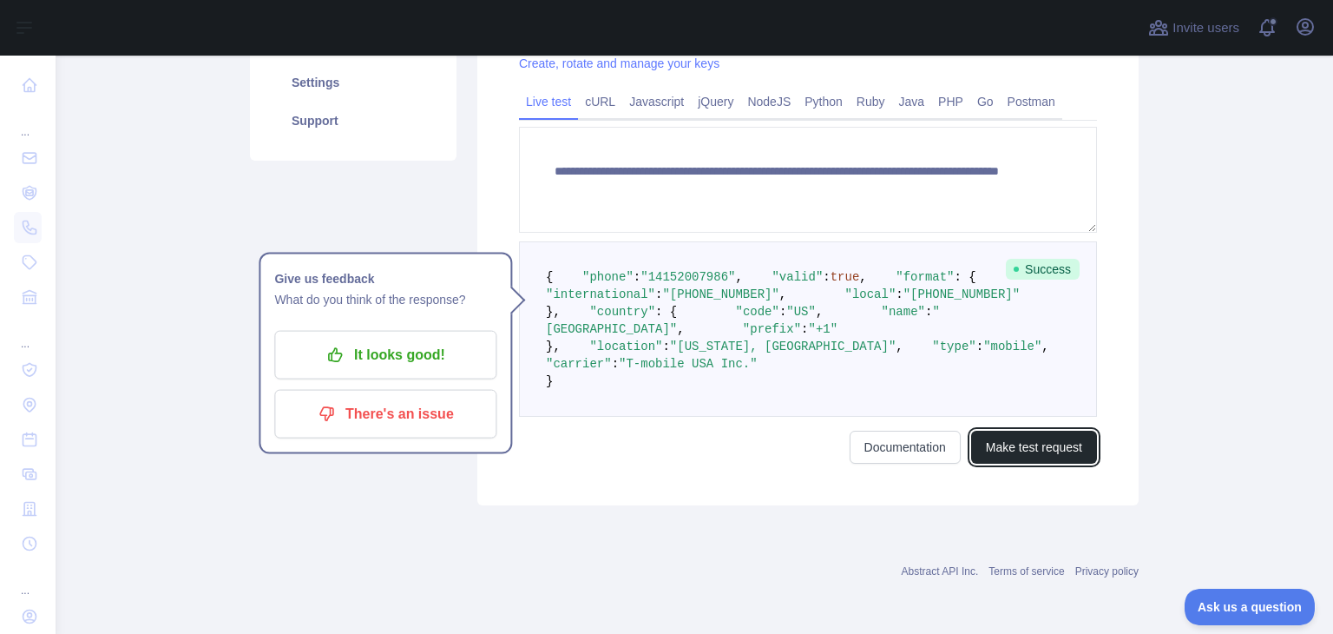
scroll to position [474, 0]
